Goal: Task Accomplishment & Management: Use online tool/utility

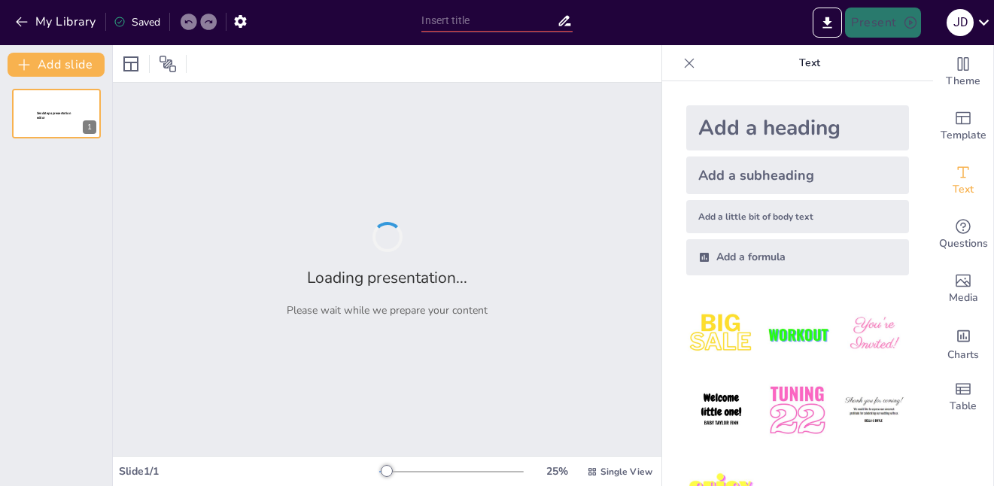
type input "[GEOGRAPHIC_DATA] 1985"
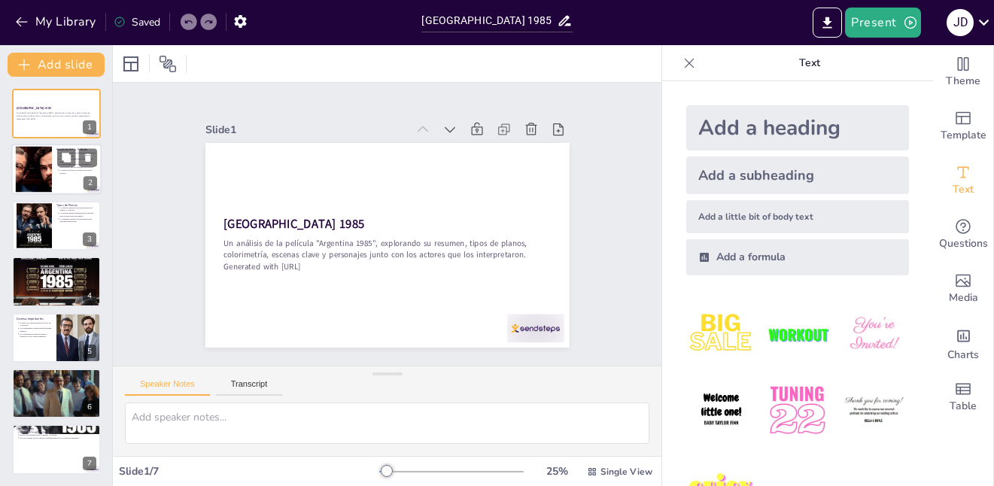
click at [44, 172] on div at bounding box center [34, 170] width 92 height 46
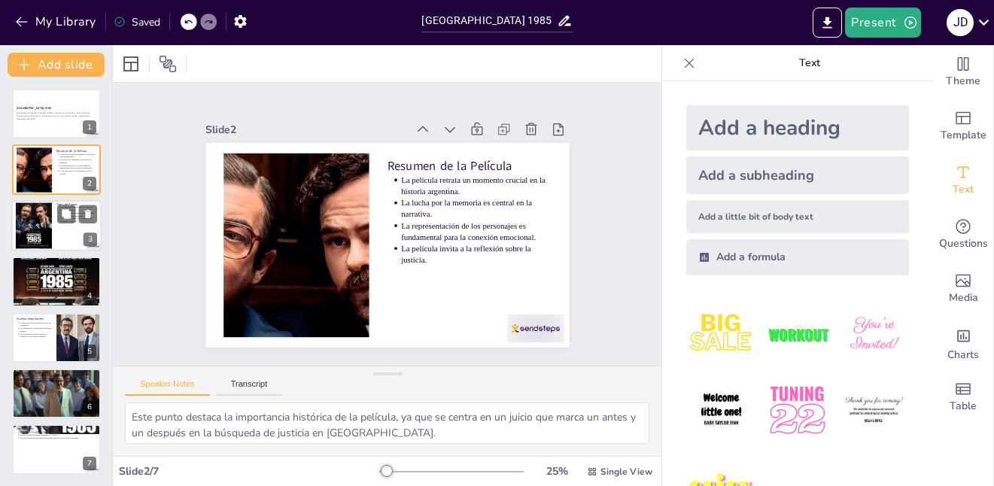
click at [47, 241] on div at bounding box center [34, 226] width 36 height 52
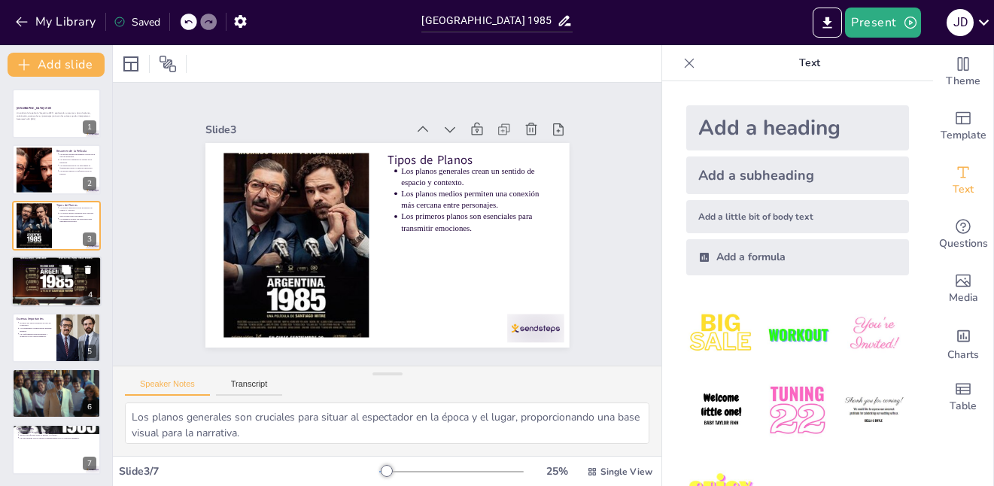
click at [49, 266] on p "La colorimetría contribuye a la narrativa visual." at bounding box center [58, 267] width 78 height 3
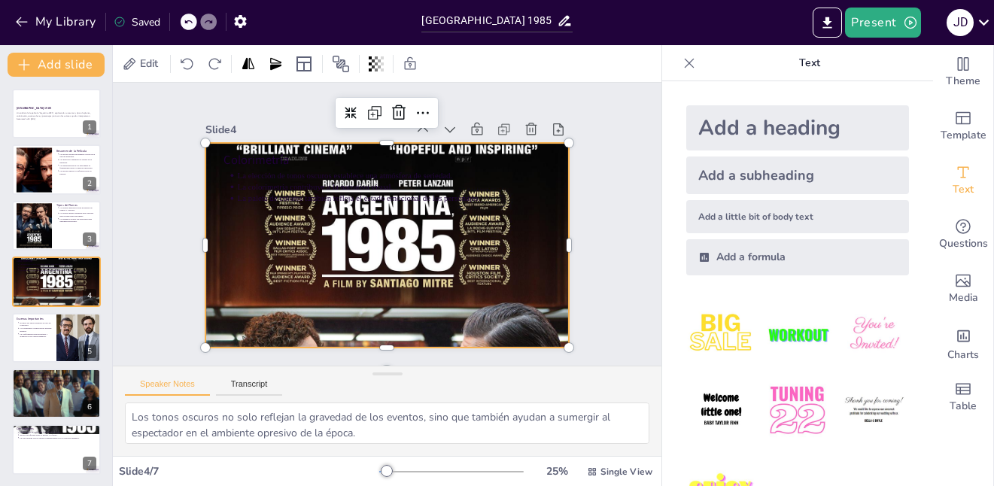
click at [335, 217] on div at bounding box center [370, 237] width 656 height 616
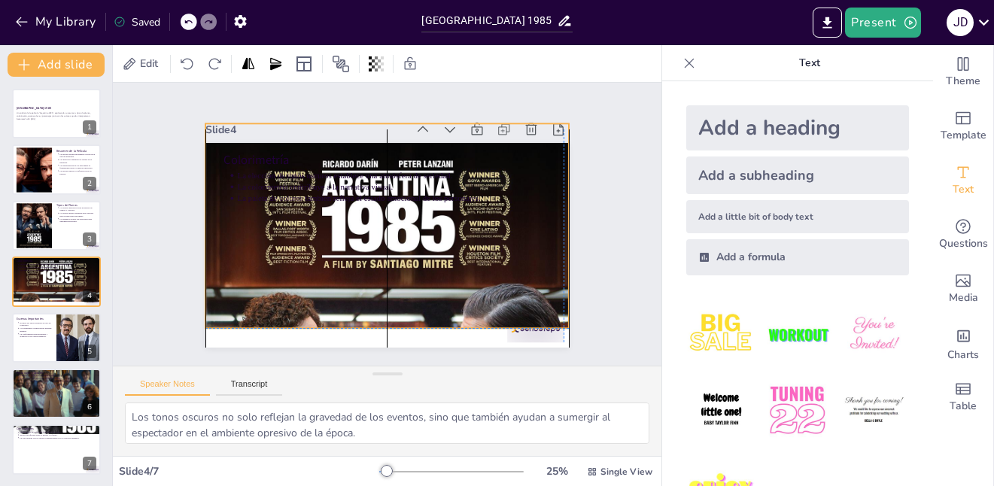
drag, startPoint x: 335, startPoint y: 217, endPoint x: 335, endPoint y: 203, distance: 13.5
click at [335, 203] on div at bounding box center [387, 225] width 650 height 636
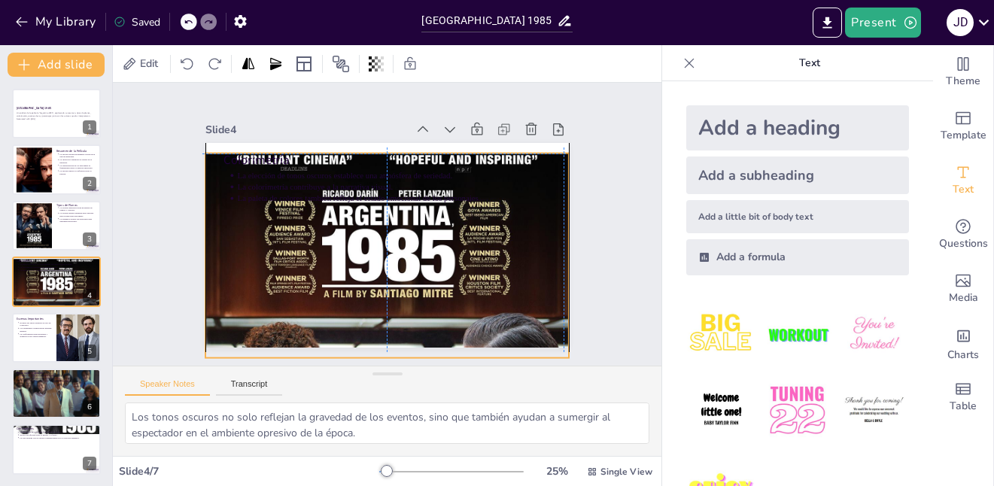
drag, startPoint x: 245, startPoint y: 276, endPoint x: 242, endPoint y: 300, distance: 24.3
click at [242, 300] on div at bounding box center [364, 245] width 650 height 636
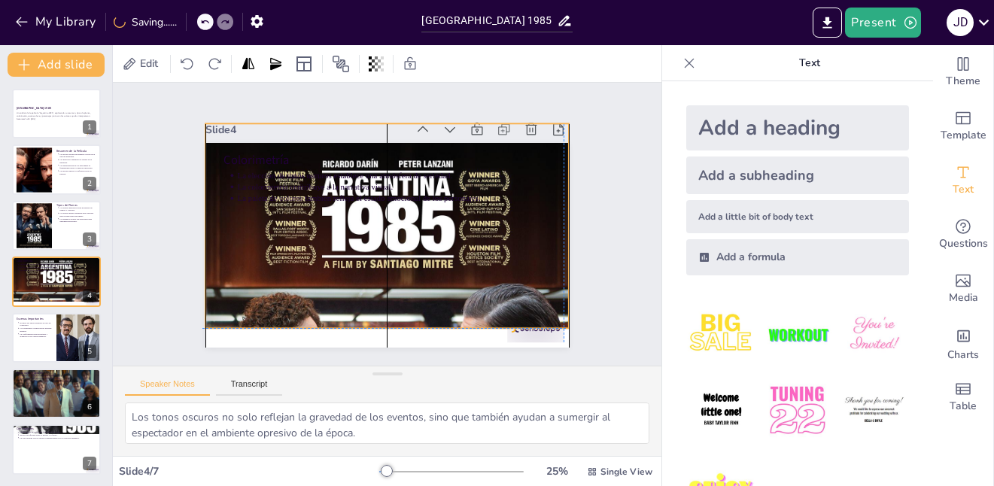
drag, startPoint x: 242, startPoint y: 300, endPoint x: 239, endPoint y: 271, distance: 29.5
click at [239, 271] on div at bounding box center [386, 226] width 656 height 616
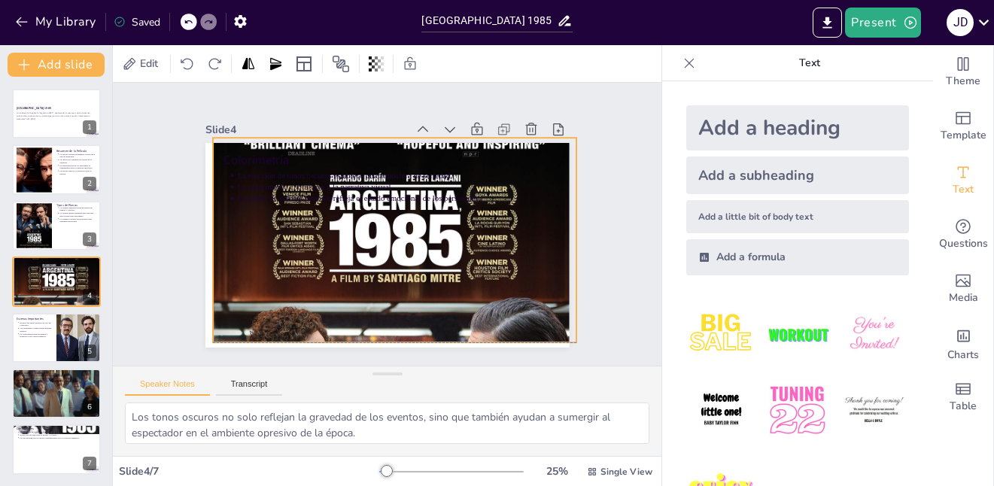
drag, startPoint x: 303, startPoint y: 302, endPoint x: 310, endPoint y: 311, distance: 11.8
click at [310, 311] on div at bounding box center [374, 211] width 515 height 632
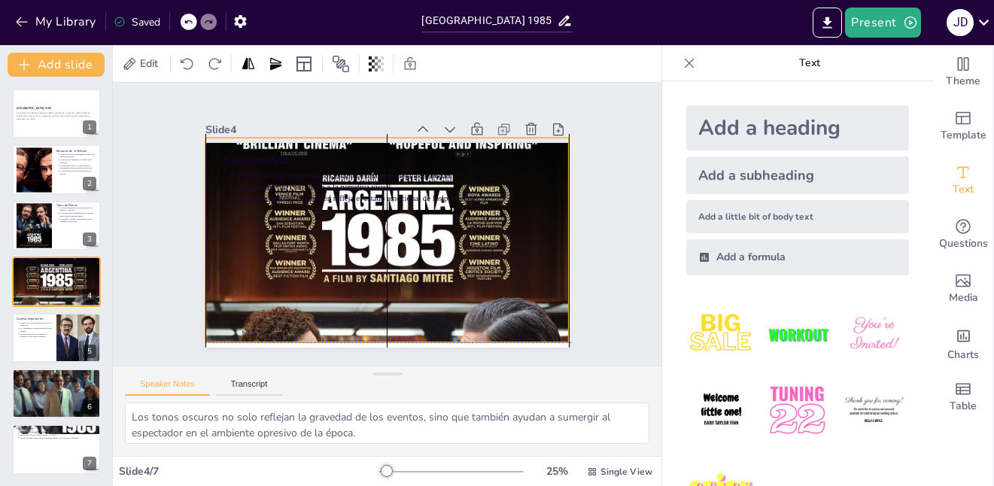
click at [306, 307] on div at bounding box center [379, 210] width 589 height 655
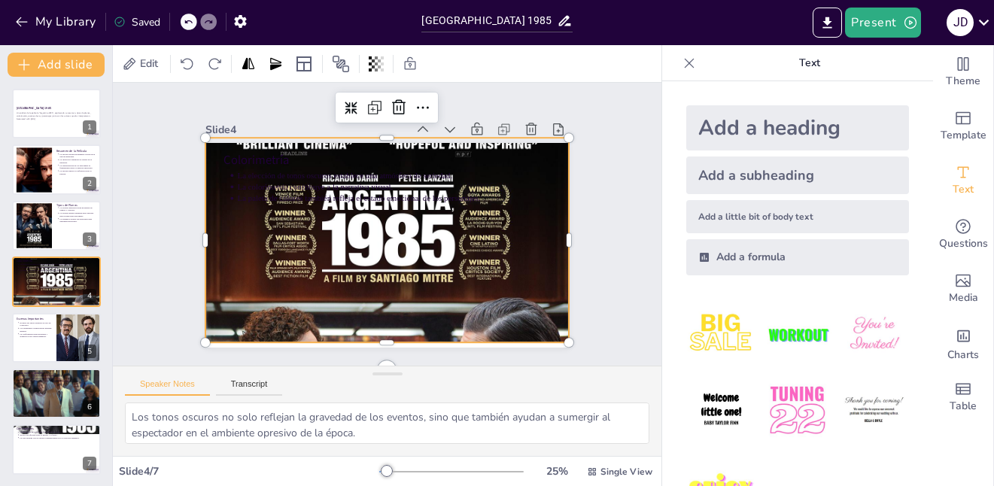
click at [39, 309] on div "Argentina 1985 Un análisis de la película "Argentina 1985", explorando su resum…" at bounding box center [56, 282] width 112 height 386
click at [38, 347] on div at bounding box center [56, 337] width 90 height 51
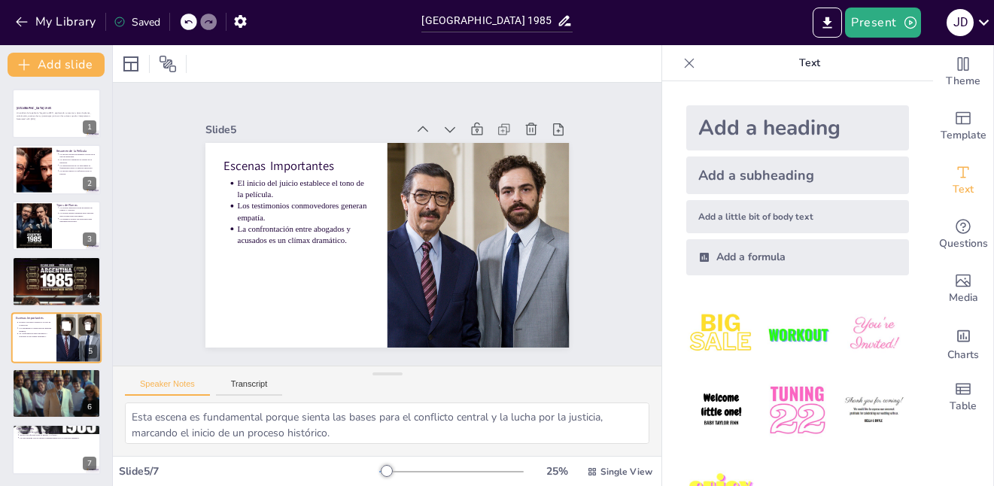
scroll to position [1, 0]
click at [41, 398] on div at bounding box center [56, 392] width 90 height 51
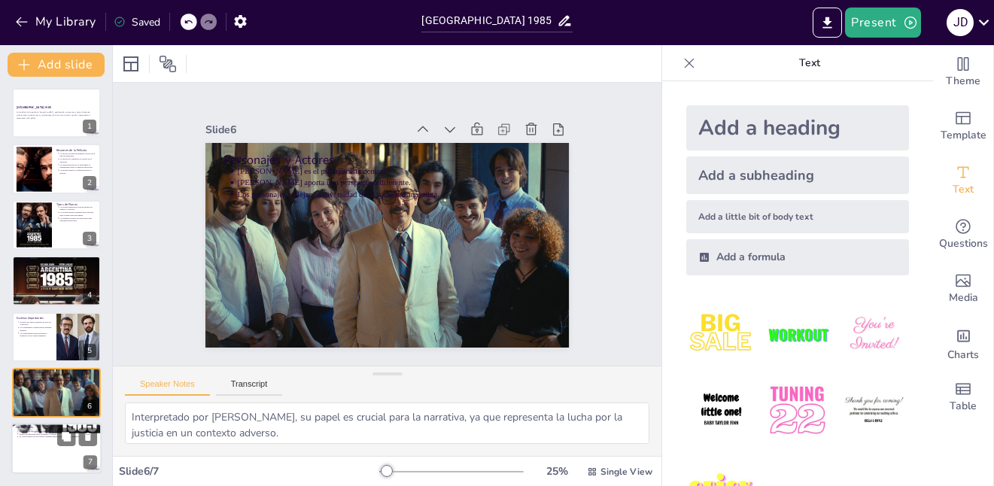
click at [46, 450] on div at bounding box center [56, 449] width 90 height 51
type textarea "Este testimonio es vital para recordar y honrar a las víctimas de la dictadura,…"
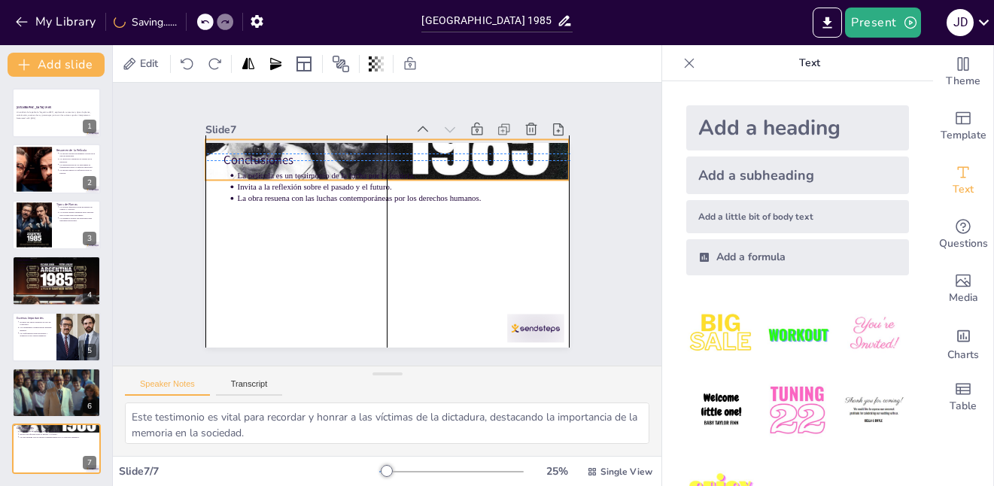
drag, startPoint x: 547, startPoint y: 155, endPoint x: 549, endPoint y: 148, distance: 7.7
click at [549, 148] on div at bounding box center [442, 256] width 359 height 418
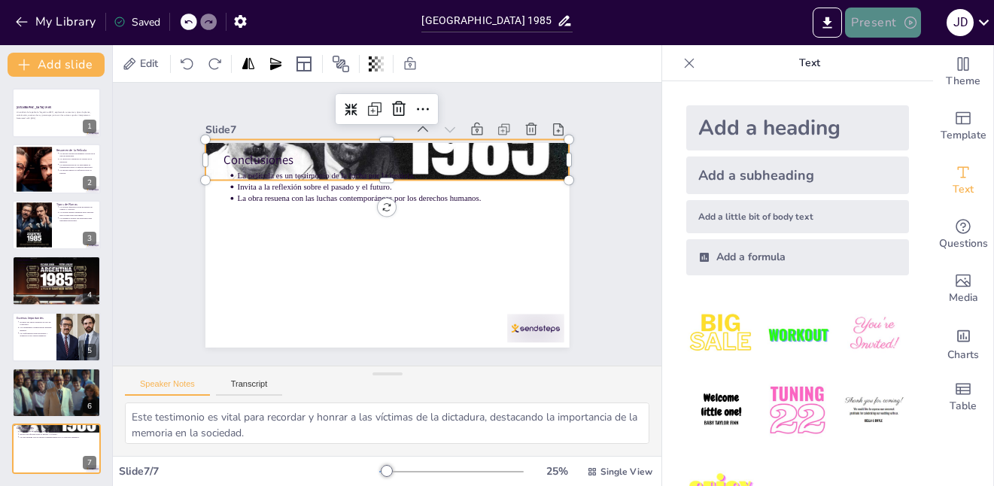
click at [872, 35] on button "Present" at bounding box center [882, 23] width 75 height 30
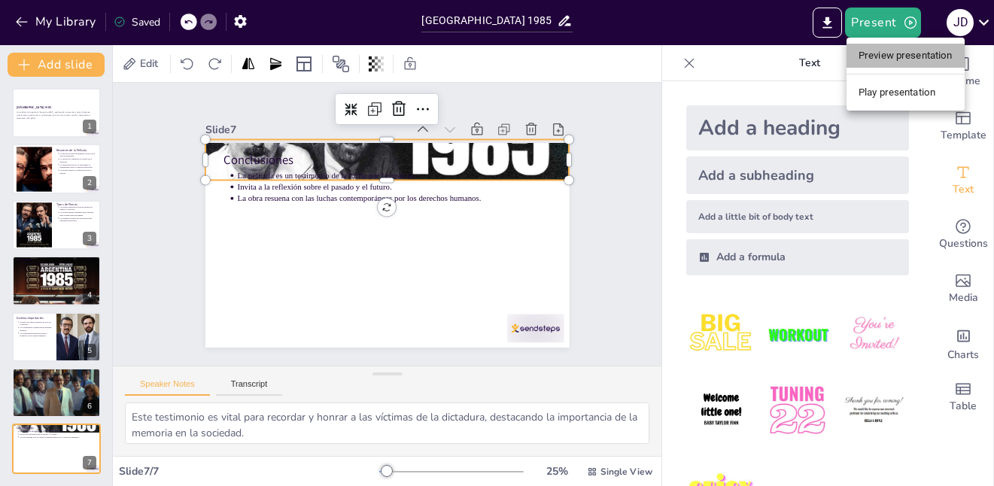
click at [873, 49] on li "Preview presentation" at bounding box center [906, 56] width 118 height 24
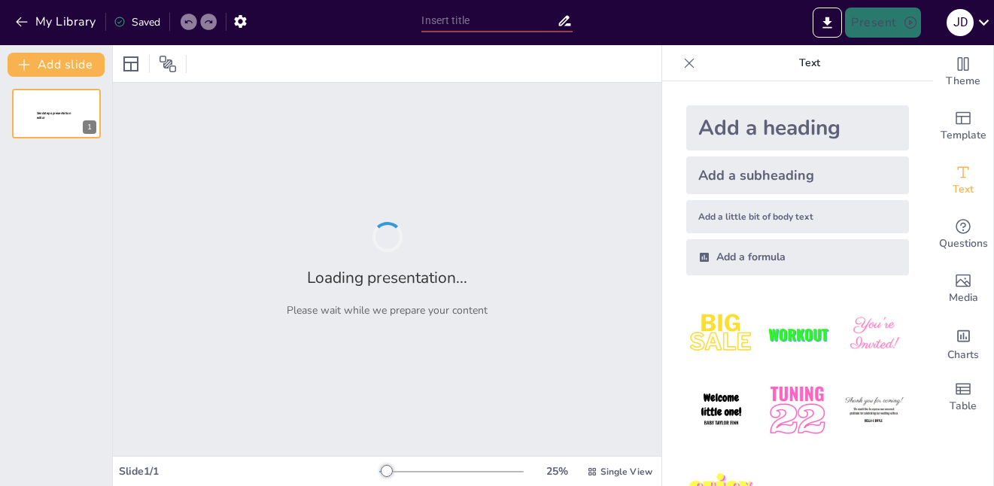
type input "[GEOGRAPHIC_DATA] 1985"
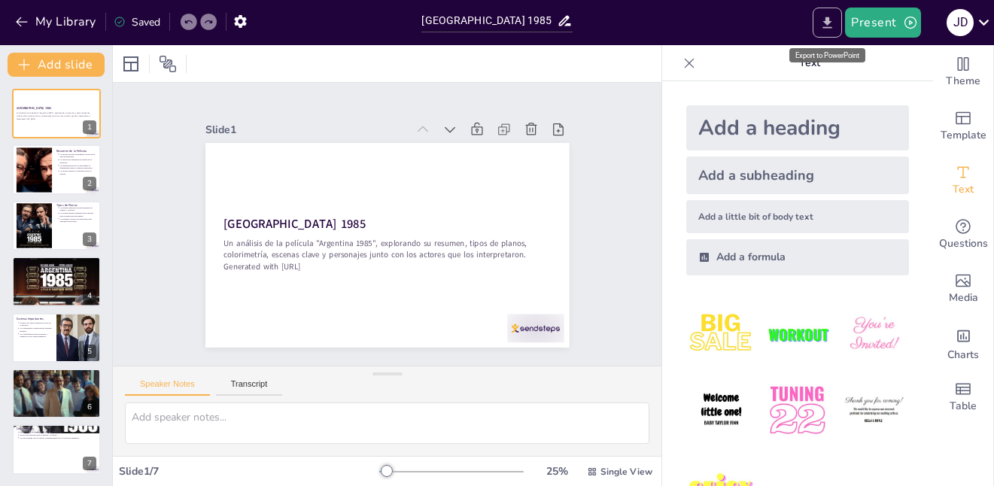
click at [821, 25] on button "Export to PowerPoint" at bounding box center [827, 23] width 29 height 30
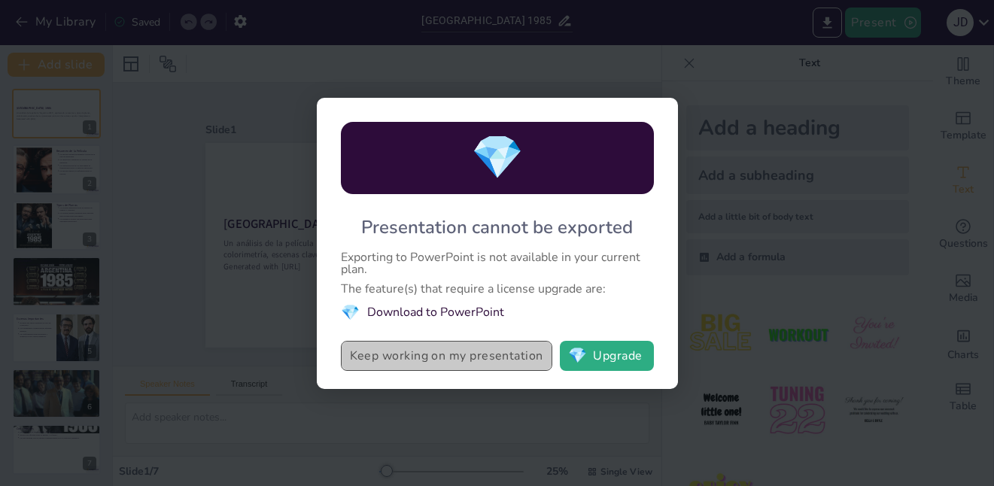
click at [517, 343] on button "Keep working on my presentation" at bounding box center [447, 356] width 212 height 30
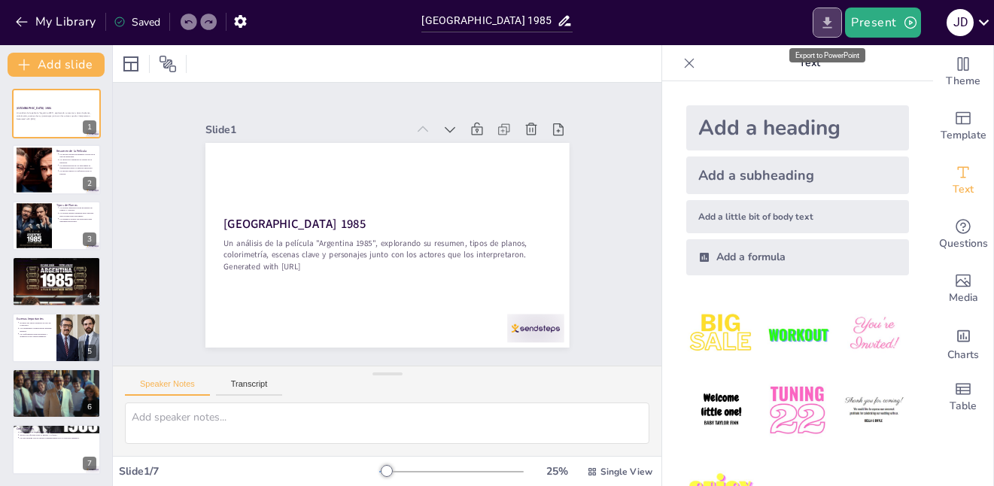
click at [841, 14] on button "Export to PowerPoint" at bounding box center [827, 23] width 29 height 30
